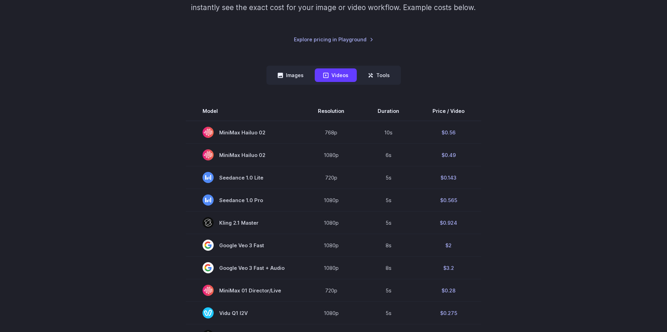
scroll to position [134, 0]
click at [378, 79] on button "Tools" at bounding box center [379, 75] width 39 height 14
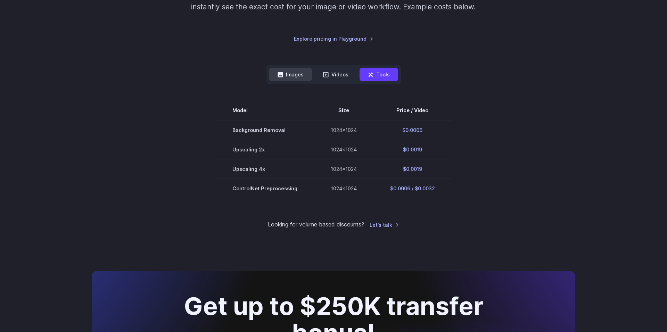
click at [292, 73] on button "Images" at bounding box center [290, 75] width 43 height 14
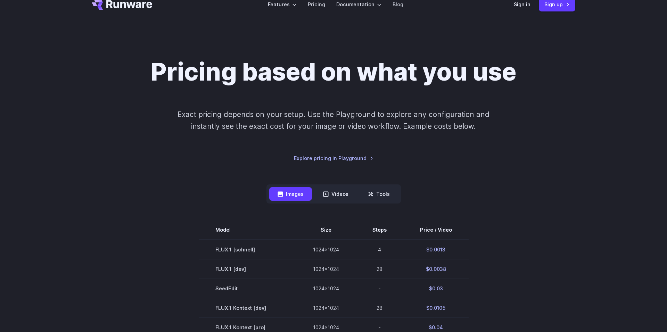
scroll to position [0, 0]
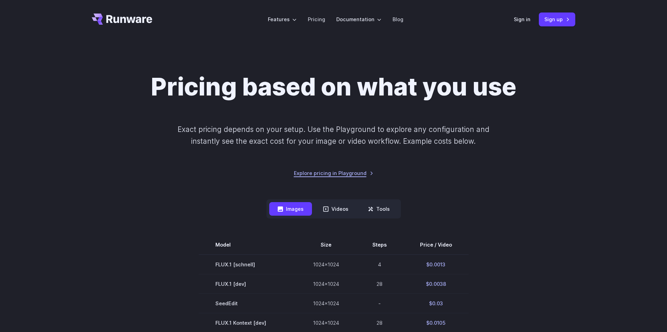
click at [350, 175] on link "Explore pricing in Playground" at bounding box center [334, 173] width 80 height 8
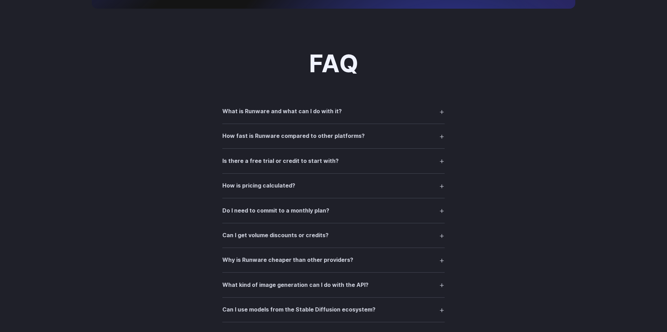
scroll to position [941, 0]
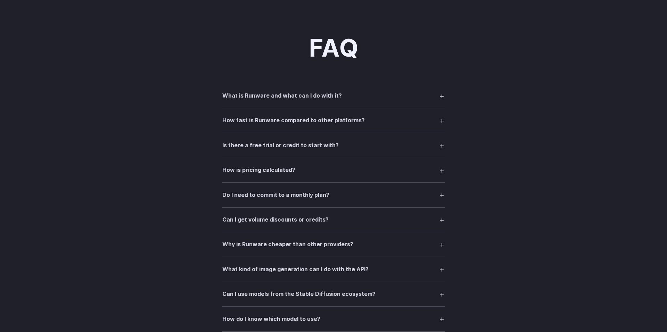
click at [443, 101] on summary "What is Runware and what can I do with it?" at bounding box center [333, 95] width 222 height 13
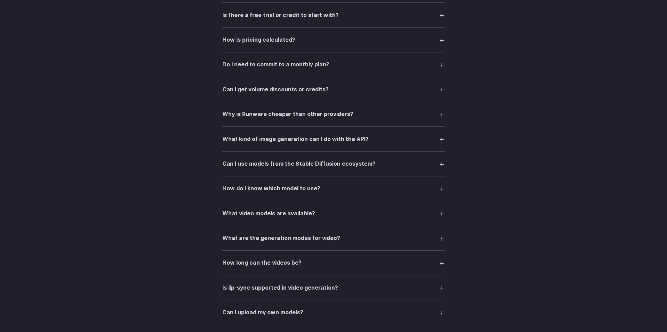
scroll to position [1143, 0]
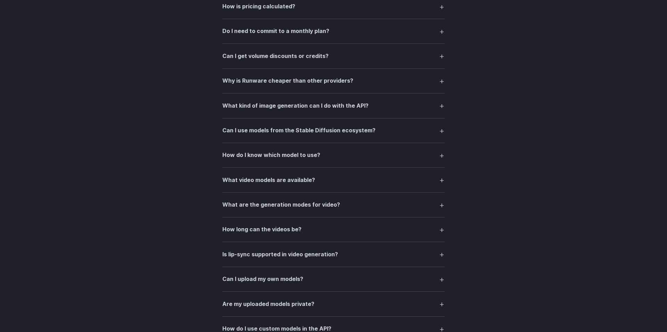
click at [444, 88] on div "FAQ What is Runware and what can I do with it? Runware is a high-performance AI…" at bounding box center [333, 137] width 500 height 608
click at [444, 86] on summary "Why is Runware cheaper than other providers?" at bounding box center [333, 80] width 222 height 13
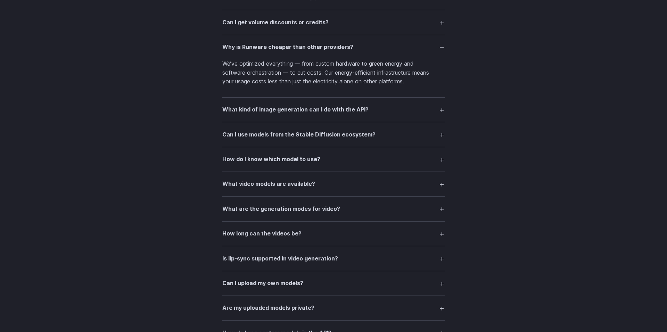
scroll to position [1210, 0]
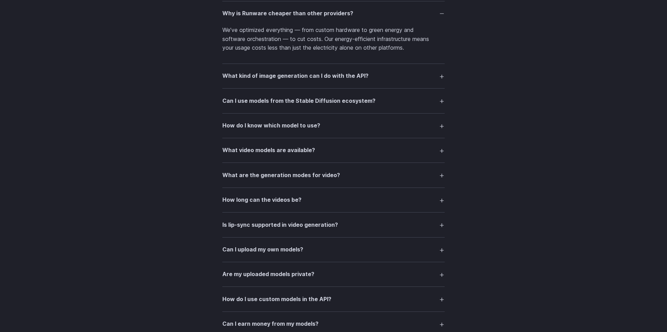
click at [443, 105] on summary "Can I use models from the Stable Diffusion ecosystem?" at bounding box center [333, 100] width 222 height 13
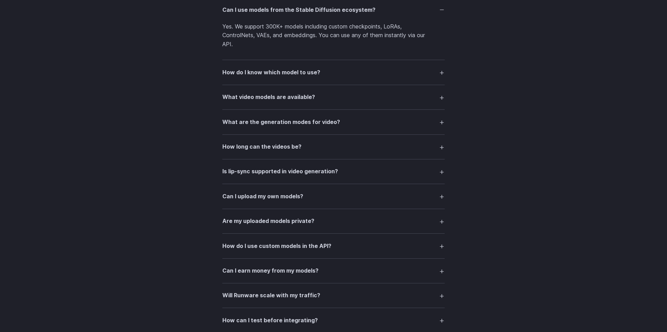
scroll to position [1311, 0]
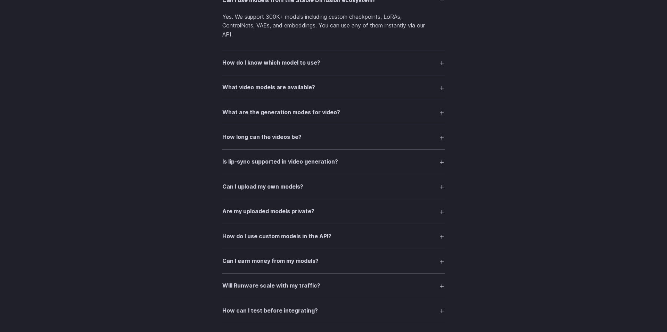
click at [443, 68] on summary "How do I know which model to use?" at bounding box center [333, 62] width 222 height 13
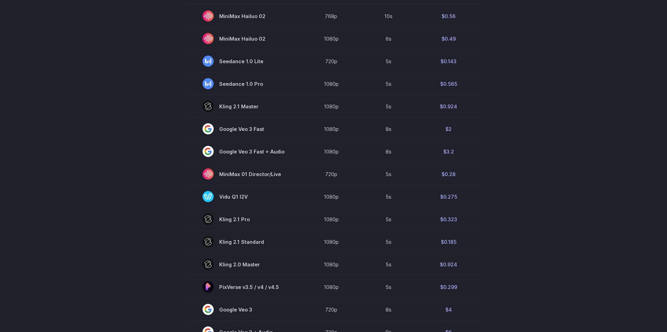
scroll to position [0, 0]
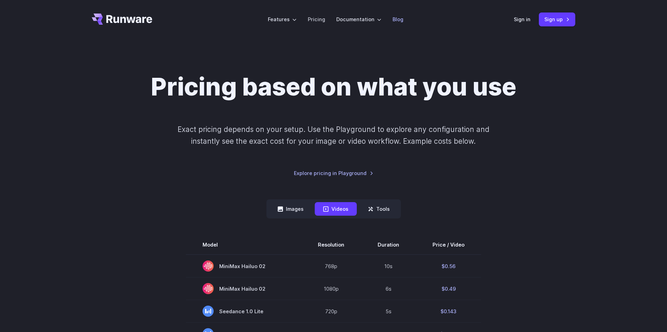
click at [399, 20] on link "Blog" at bounding box center [398, 19] width 11 height 8
